Goal: Task Accomplishment & Management: Complete application form

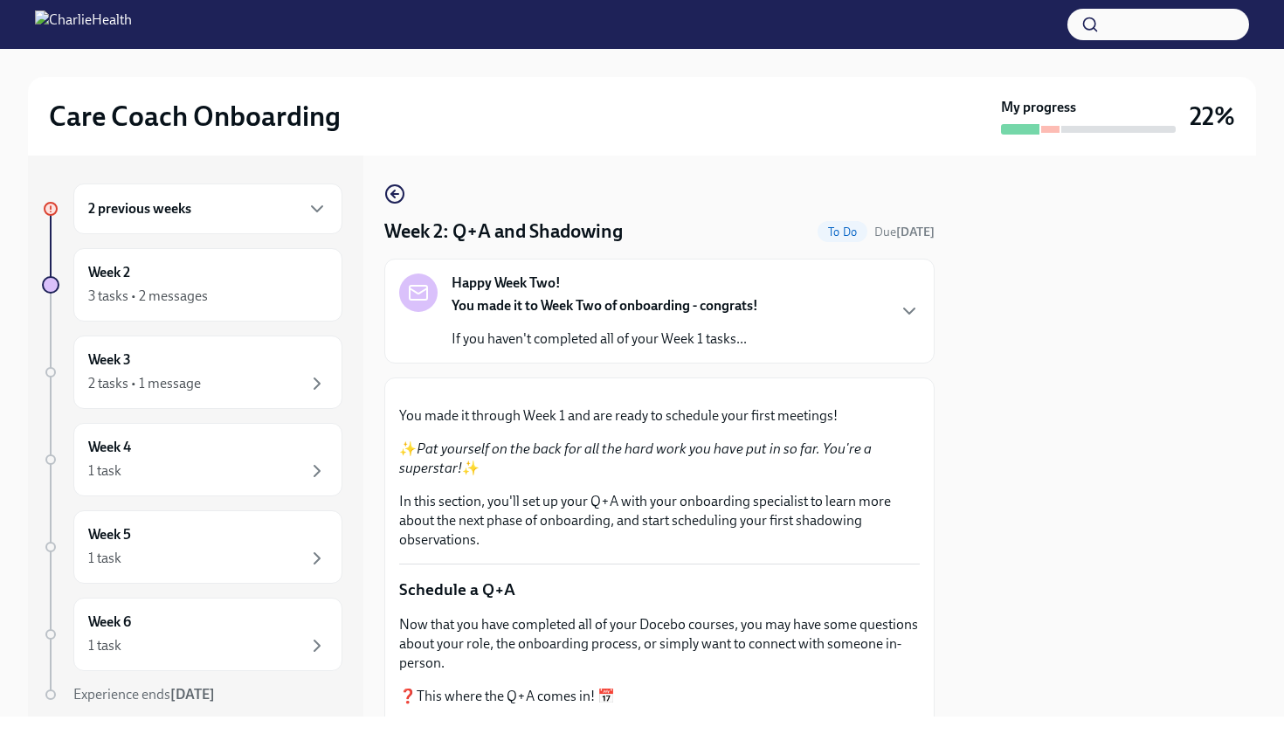
click at [1047, 361] on div at bounding box center [1105, 435] width 300 height 561
click at [903, 318] on icon "button" at bounding box center [909, 310] width 21 height 21
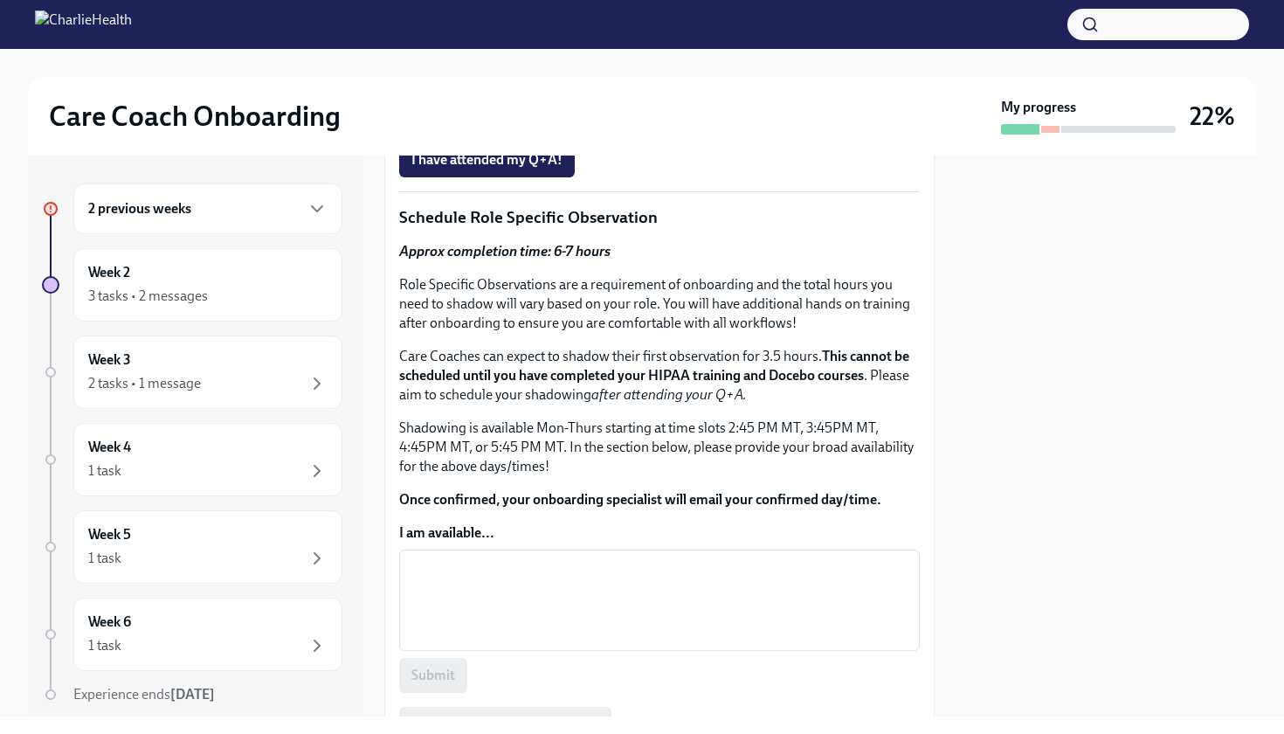
scroll to position [932, 0]
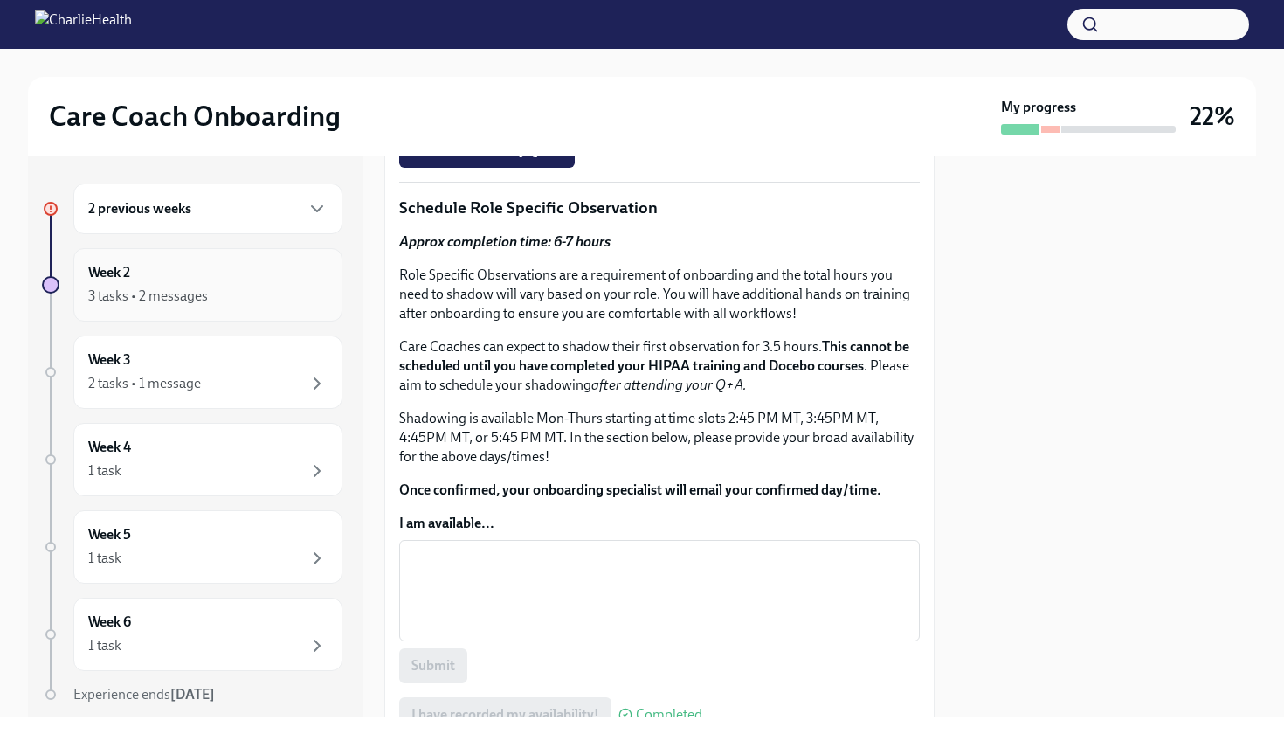
click at [246, 294] on div "3 tasks • 2 messages" at bounding box center [207, 296] width 239 height 21
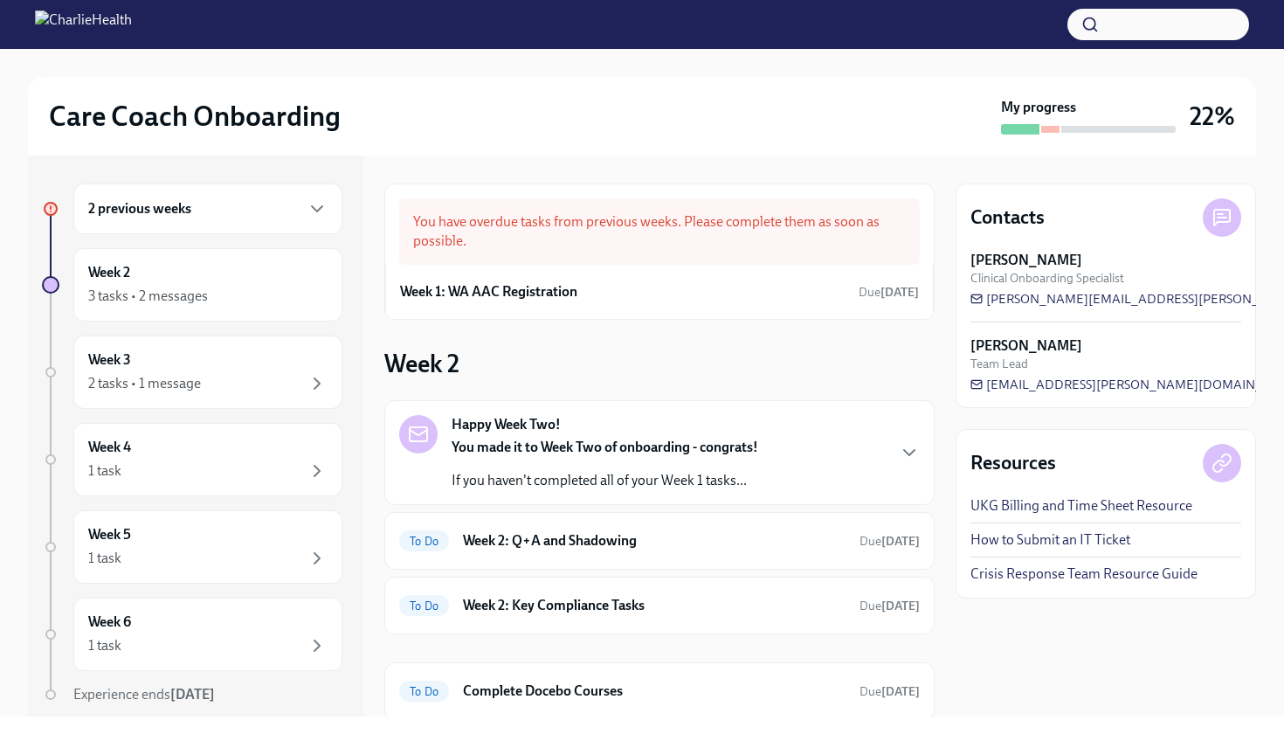
click at [1038, 651] on div "Contacts [PERSON_NAME] Clinical Onboarding Specialist [PERSON_NAME][EMAIL_ADDRE…" at bounding box center [1105, 435] width 300 height 561
click at [548, 688] on h6 "Complete Docebo Courses" at bounding box center [654, 690] width 383 height 19
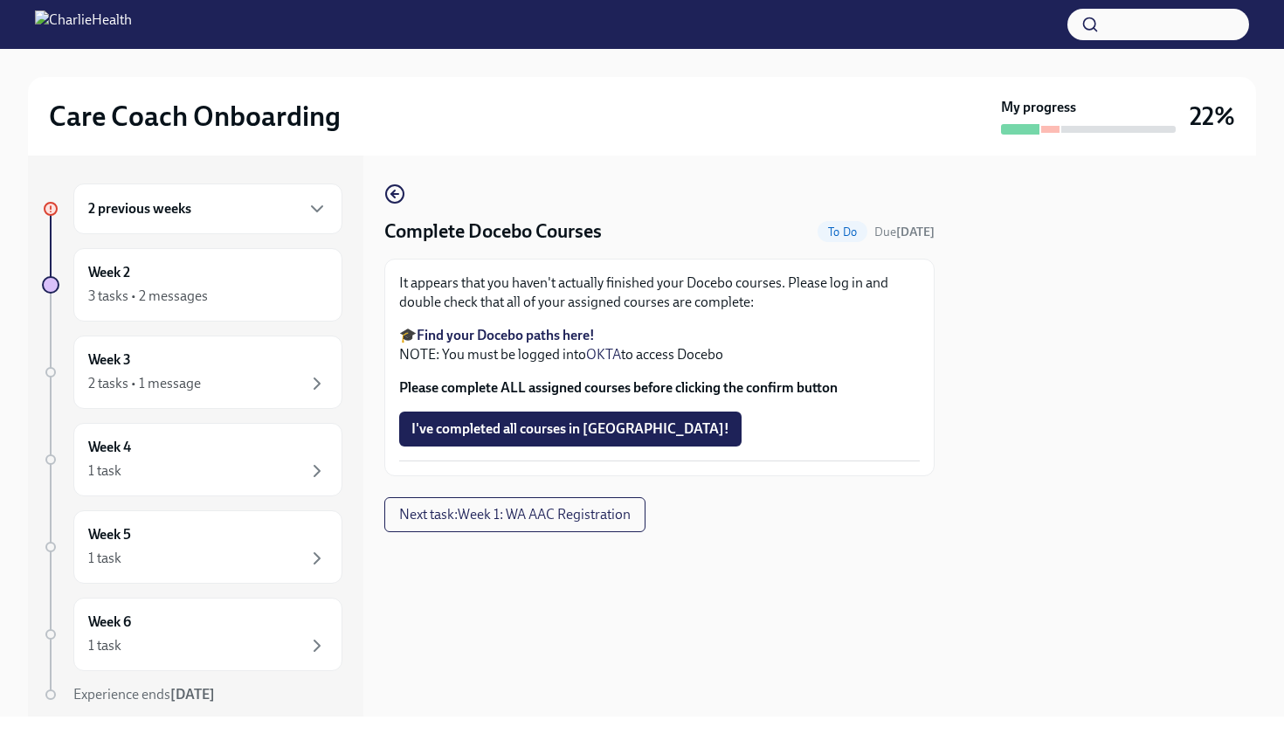
click at [529, 331] on strong "Find your Docebo paths here!" at bounding box center [506, 335] width 178 height 17
click at [582, 424] on span "I've completed all courses in [GEOGRAPHIC_DATA]!" at bounding box center [570, 428] width 318 height 17
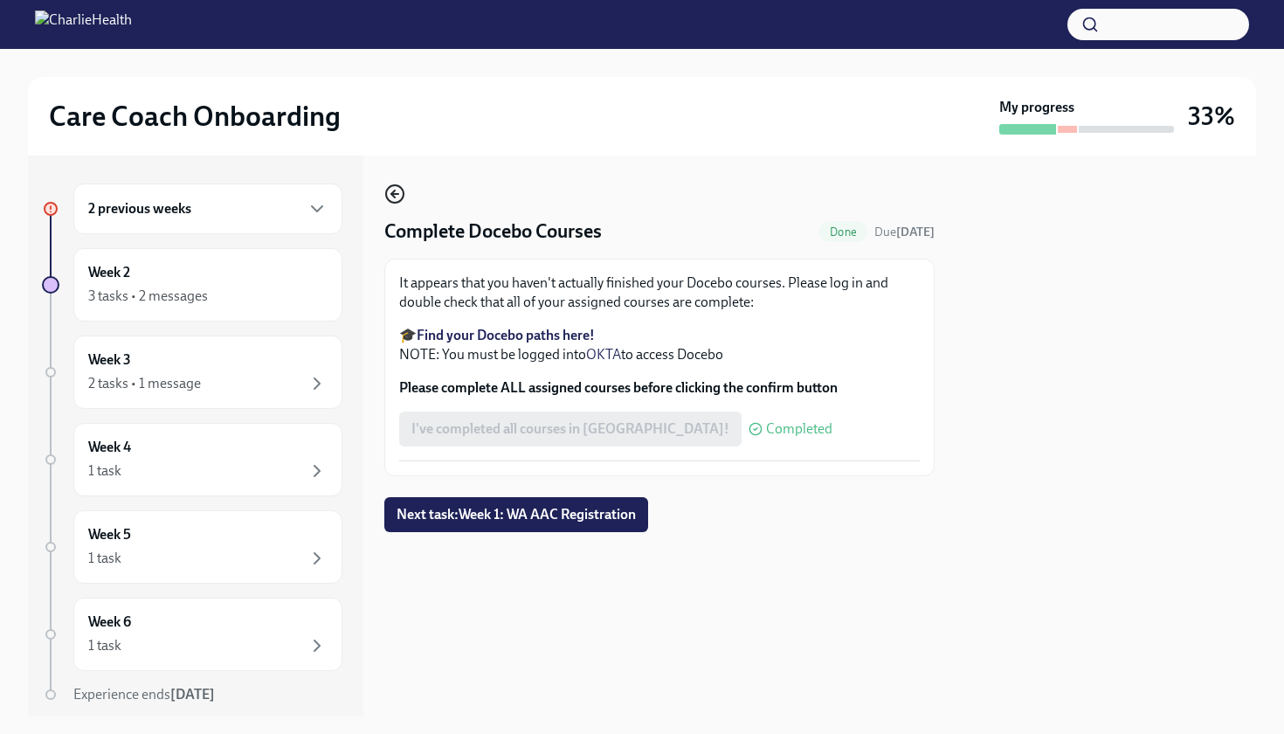
click at [395, 190] on icon "button" at bounding box center [392, 193] width 3 height 7
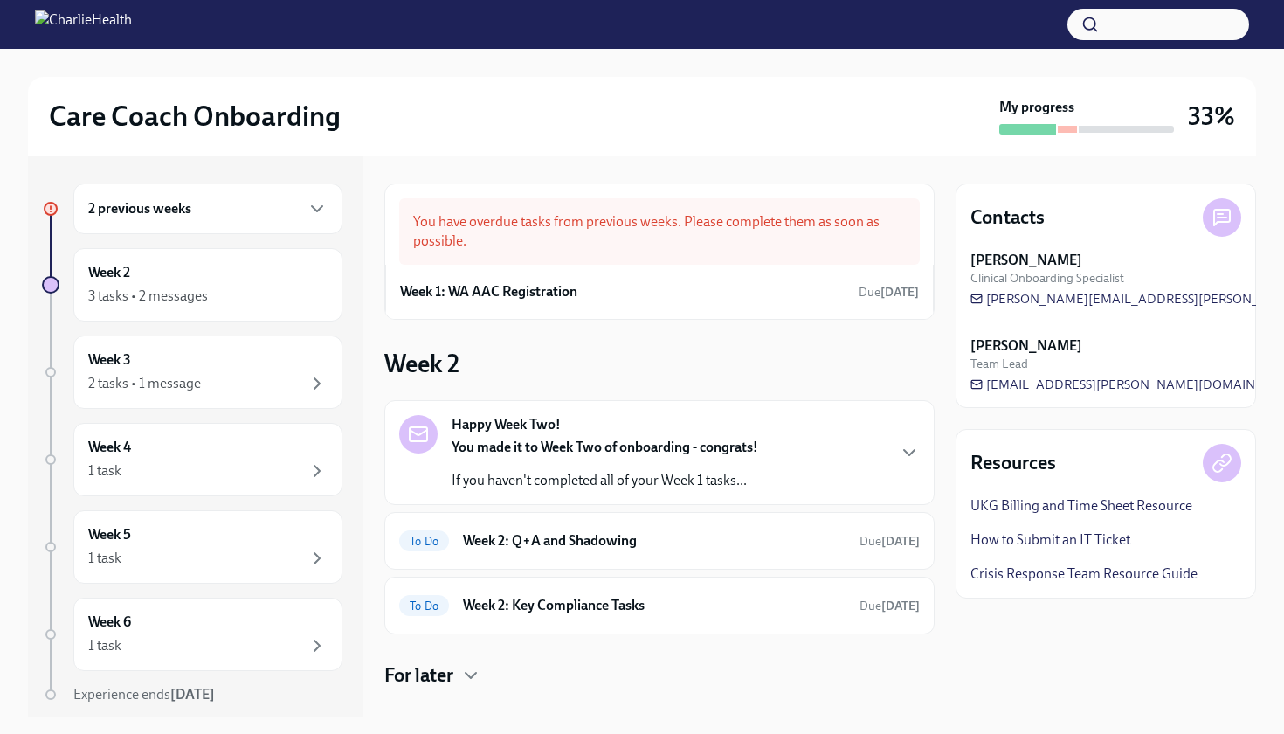
click at [582, 472] on p "If you haven't completed all of your Week 1 tasks..." at bounding box center [605, 480] width 307 height 19
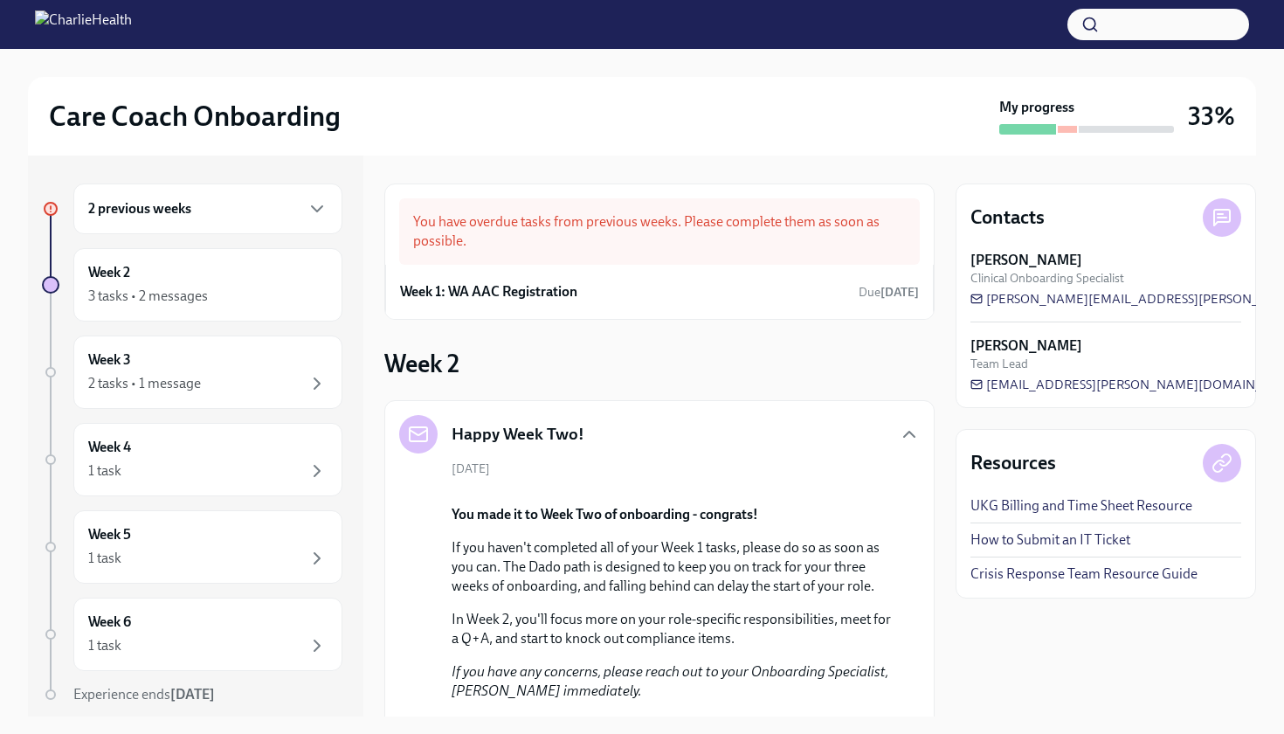
click at [1037, 676] on div "Contacts [PERSON_NAME] Clinical Onboarding Specialist [PERSON_NAME][EMAIL_ADDRE…" at bounding box center [1105, 435] width 300 height 561
click at [1009, 653] on div "Contacts [PERSON_NAME] Clinical Onboarding Specialist [PERSON_NAME][EMAIL_ADDRE…" at bounding box center [1105, 435] width 300 height 561
click at [662, 238] on div "You have overdue tasks from previous weeks. Please complete them as soon as pos…" at bounding box center [659, 231] width 520 height 66
click at [464, 293] on h6 "Week 1: WA AAC Registration" at bounding box center [488, 291] width 177 height 19
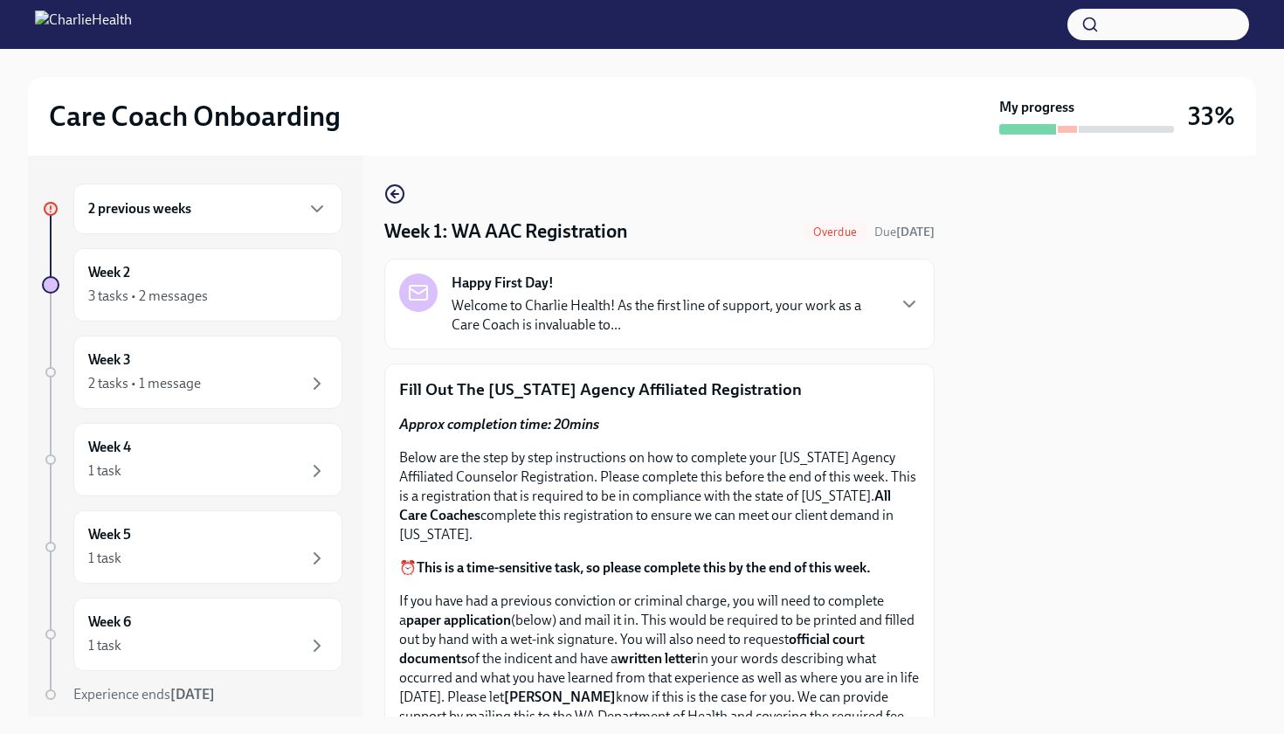
click at [1027, 379] on div at bounding box center [1105, 435] width 300 height 561
click at [395, 203] on circle "button" at bounding box center [394, 193] width 17 height 17
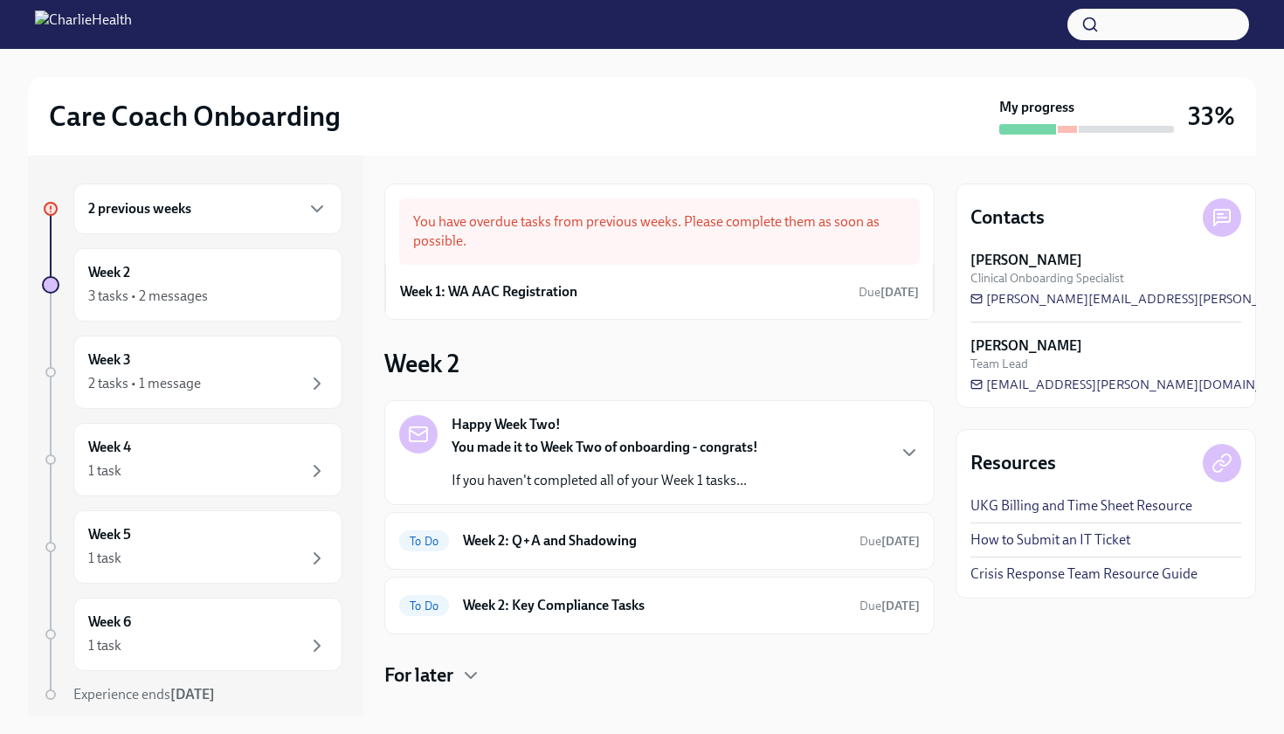
click at [853, 112] on div "Care Coach Onboarding" at bounding box center [520, 116] width 943 height 35
click at [541, 533] on h6 "Week 2: Q+A and Shadowing" at bounding box center [654, 540] width 383 height 19
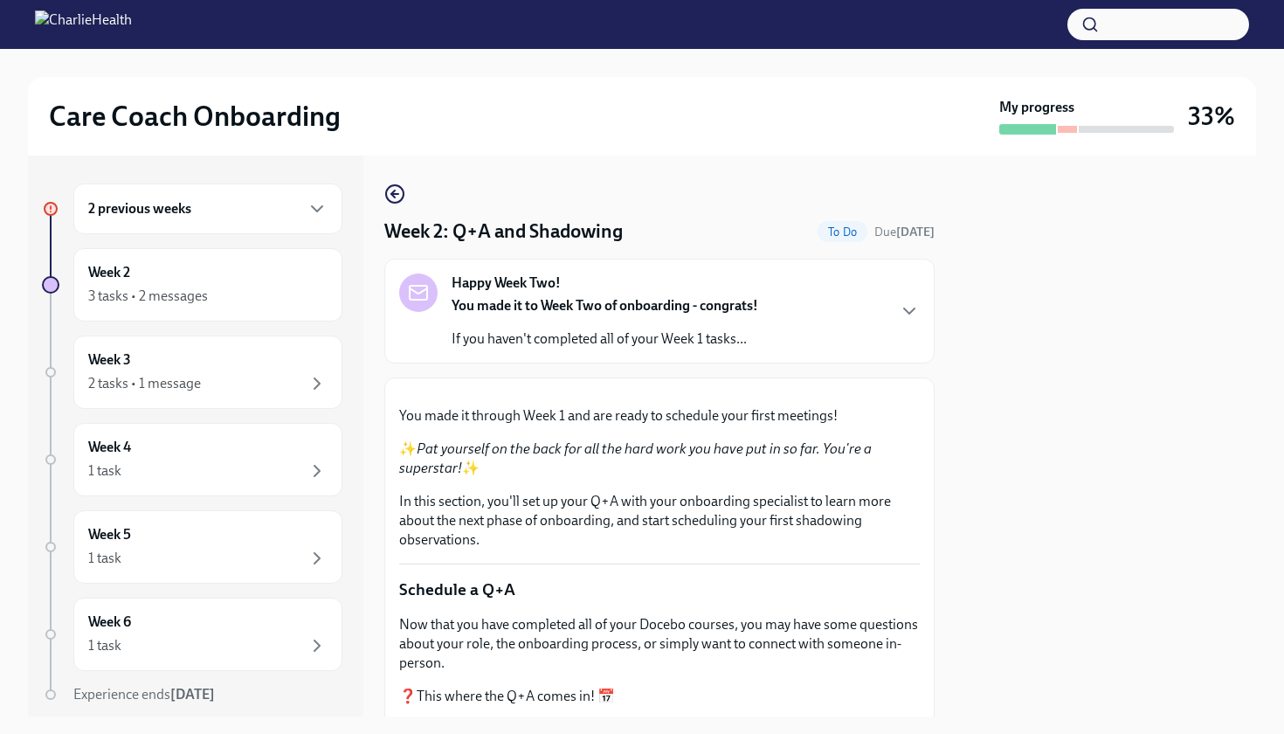
click at [1138, 458] on div at bounding box center [1105, 435] width 300 height 561
click at [837, 392] on button "Zoom image" at bounding box center [659, 392] width 520 height 0
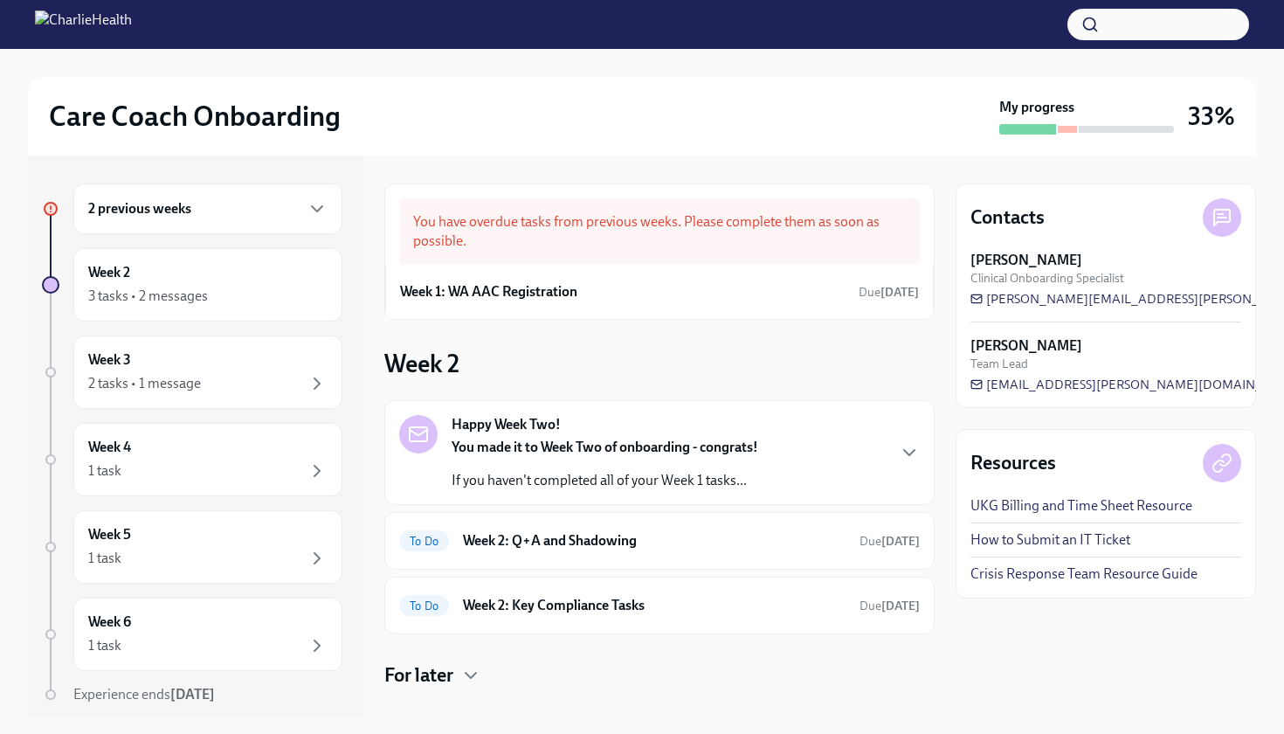
click at [1009, 621] on div "Contacts [PERSON_NAME] Clinical Onboarding Specialist [PERSON_NAME][EMAIL_ADDRE…" at bounding box center [1105, 435] width 300 height 561
